Goal: Transaction & Acquisition: Purchase product/service

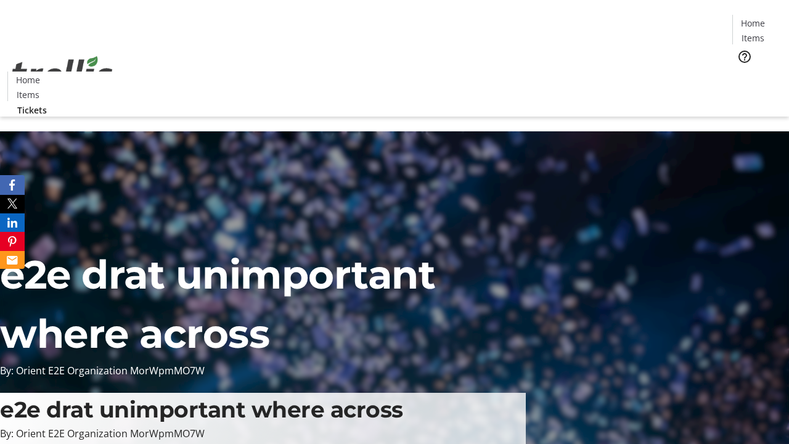
click at [742, 72] on span "Tickets" at bounding box center [757, 78] width 30 height 13
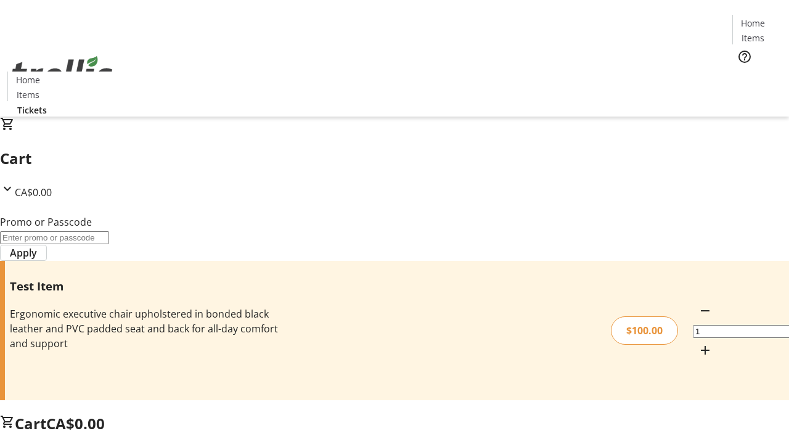
type input "FLAT"
